Goal: Find contact information: Find contact information

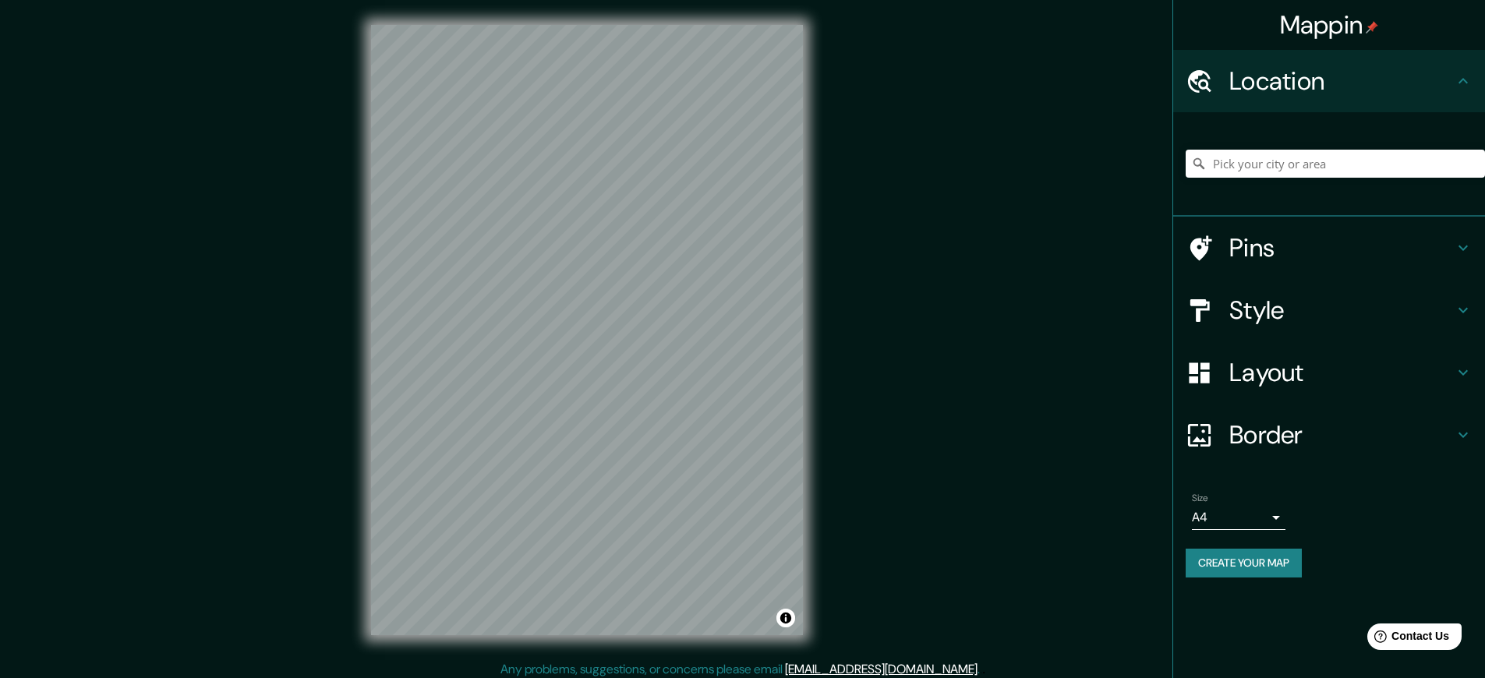
click at [886, 669] on link "[EMAIL_ADDRESS][DOMAIN_NAME]" at bounding box center [881, 669] width 193 height 16
